Goal: Go to known website: Access a specific website the user already knows

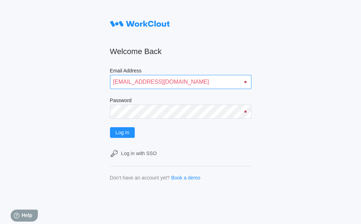
type input "quadristi@simcona.com"
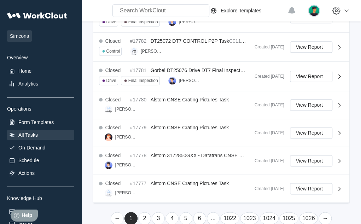
scroll to position [308, 0]
